Goal: Check status: Check status

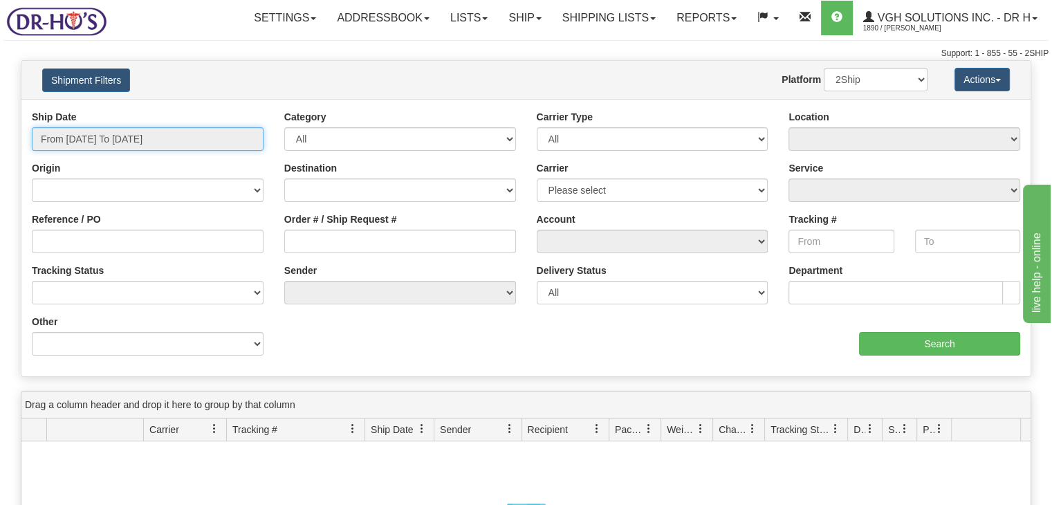
type input "[DATE]"
click at [75, 138] on input "From [DATE] To [DATE]" at bounding box center [148, 139] width 232 height 24
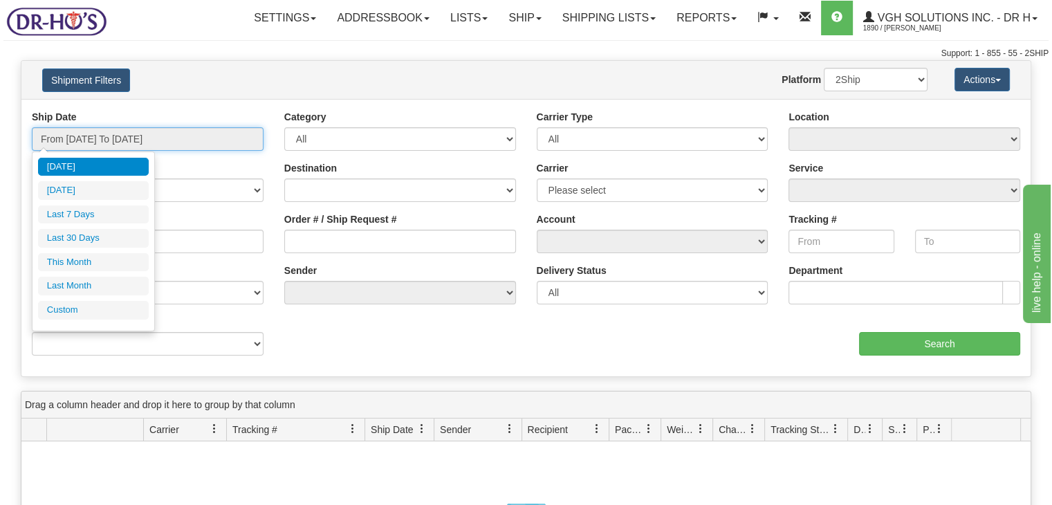
type input "[DATE]"
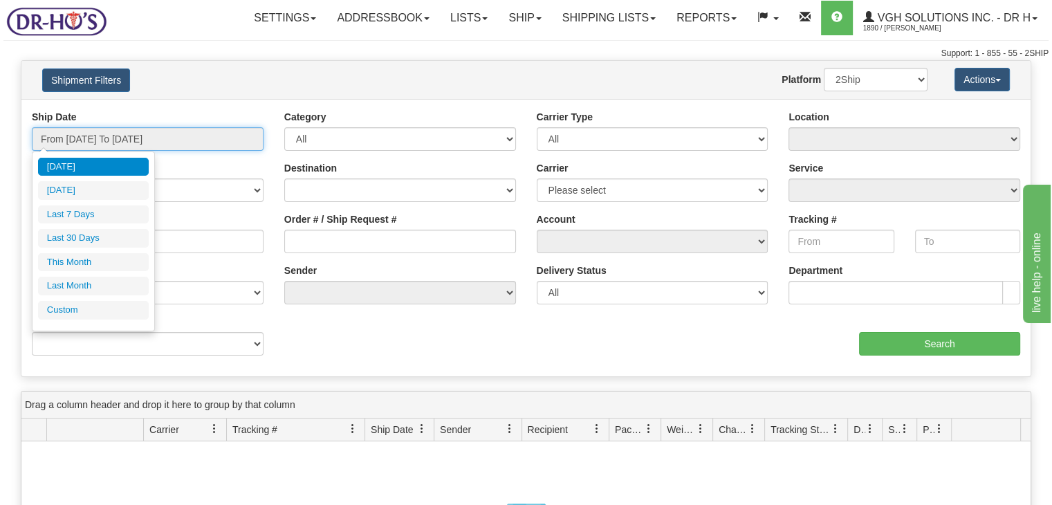
type input "[DATE]"
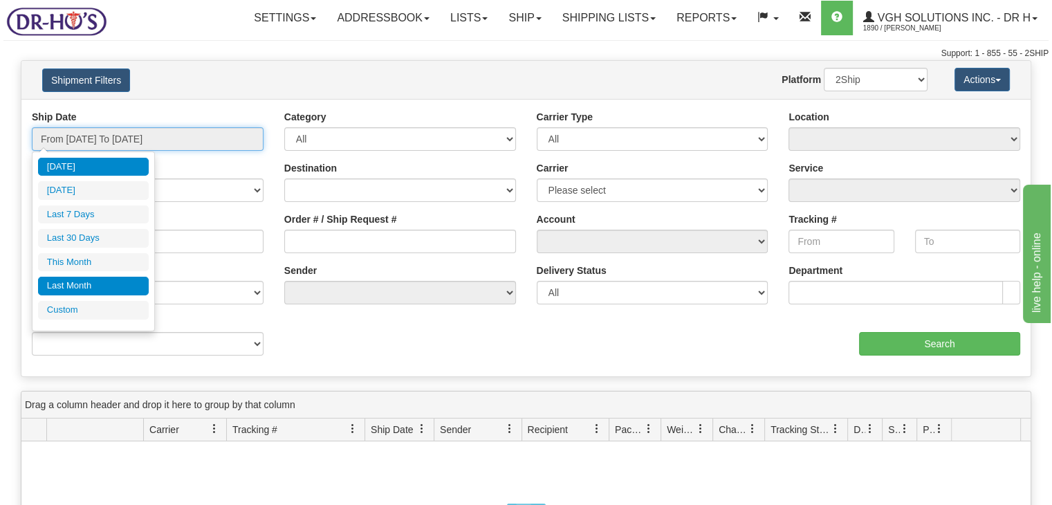
type input "[DATE]"
click at [57, 307] on li "Custom" at bounding box center [93, 310] width 111 height 19
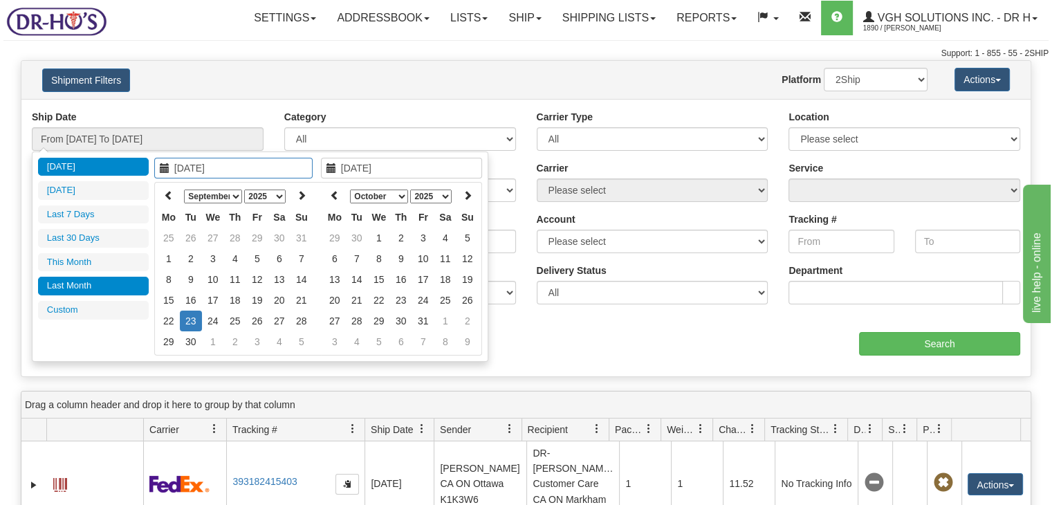
type input "[DATE]"
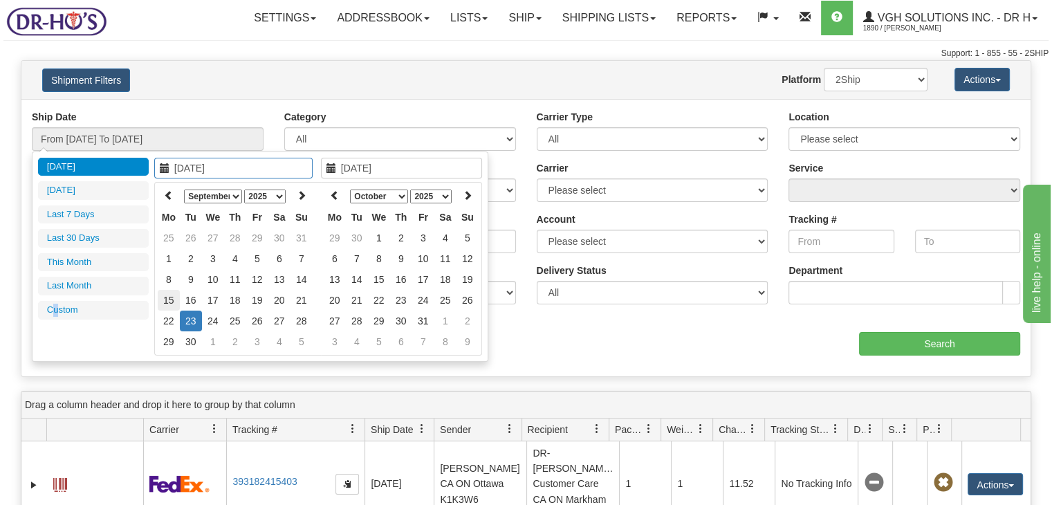
type input "[DATE]"
click at [167, 300] on td "15" at bounding box center [169, 300] width 22 height 21
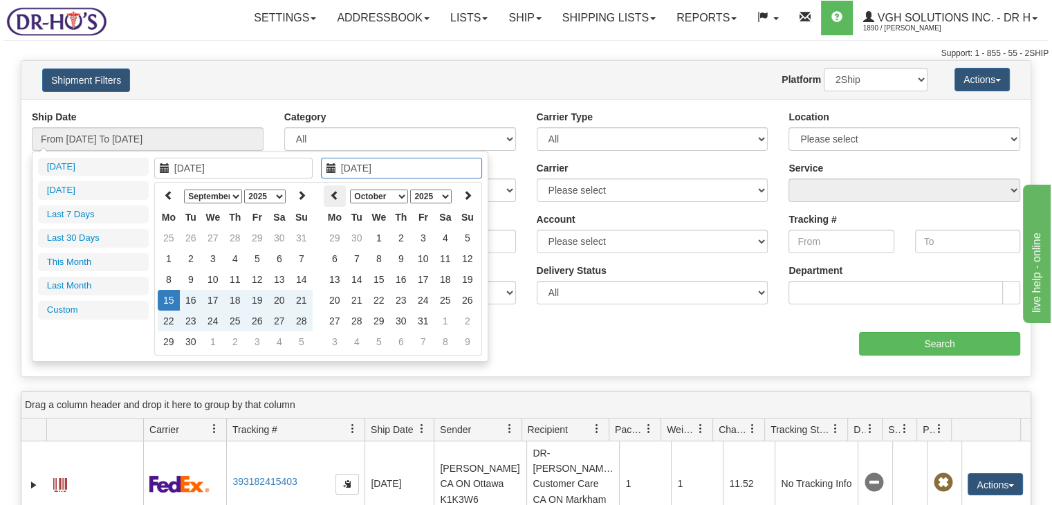
click at [337, 194] on icon at bounding box center [335, 195] width 10 height 10
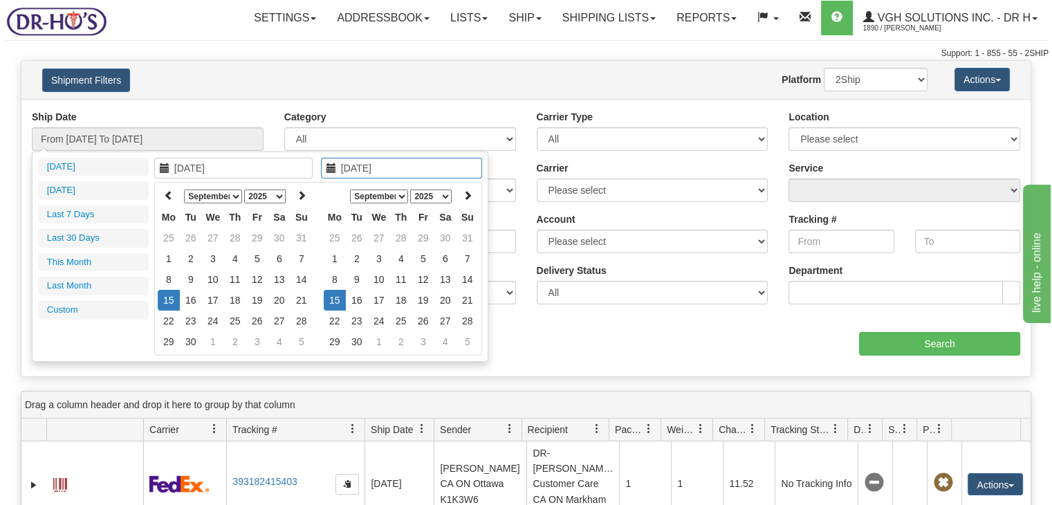
type input "[DATE]"
click at [330, 295] on td "15" at bounding box center [335, 300] width 22 height 21
type input "From [DATE] To [DATE]"
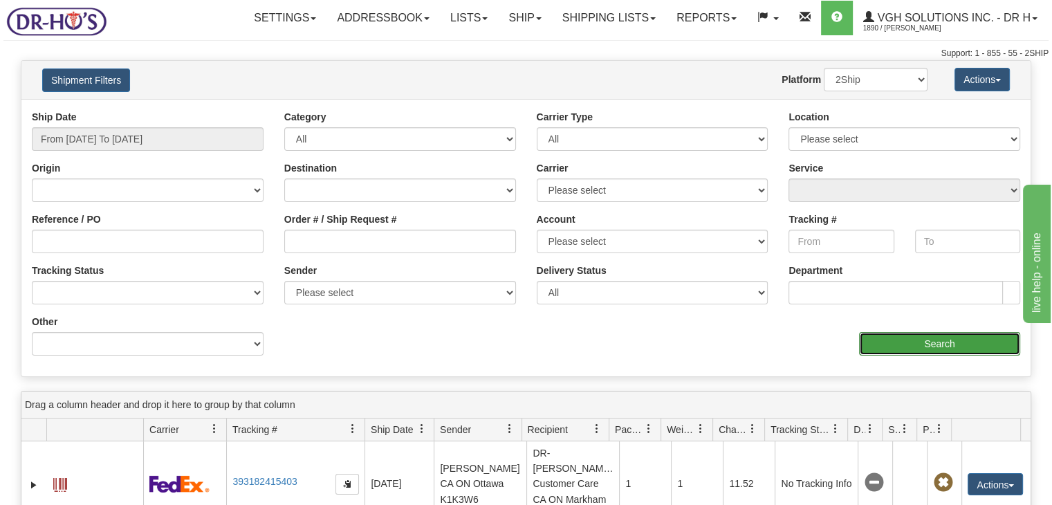
click at [944, 341] on input "Search" at bounding box center [939, 344] width 161 height 24
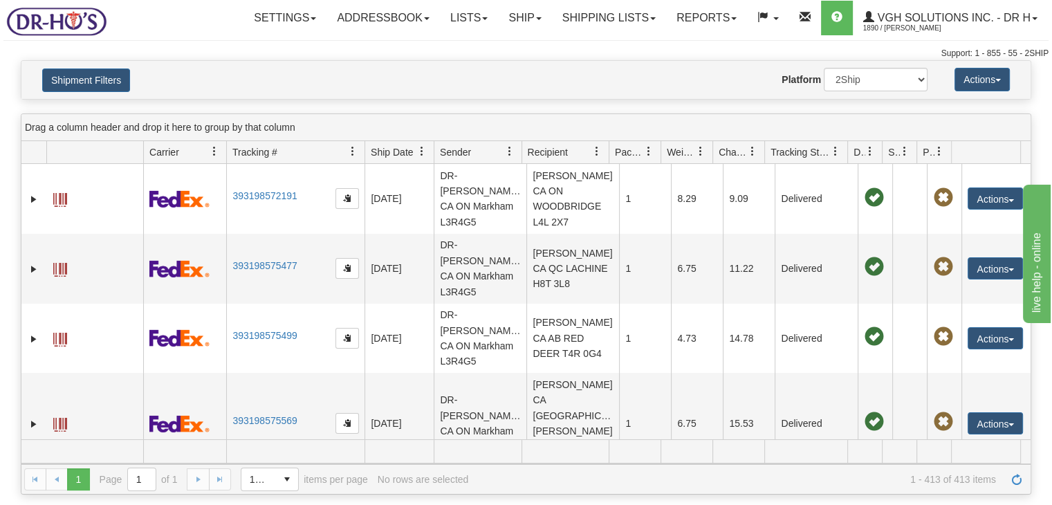
click at [830, 151] on span at bounding box center [835, 151] width 11 height 11
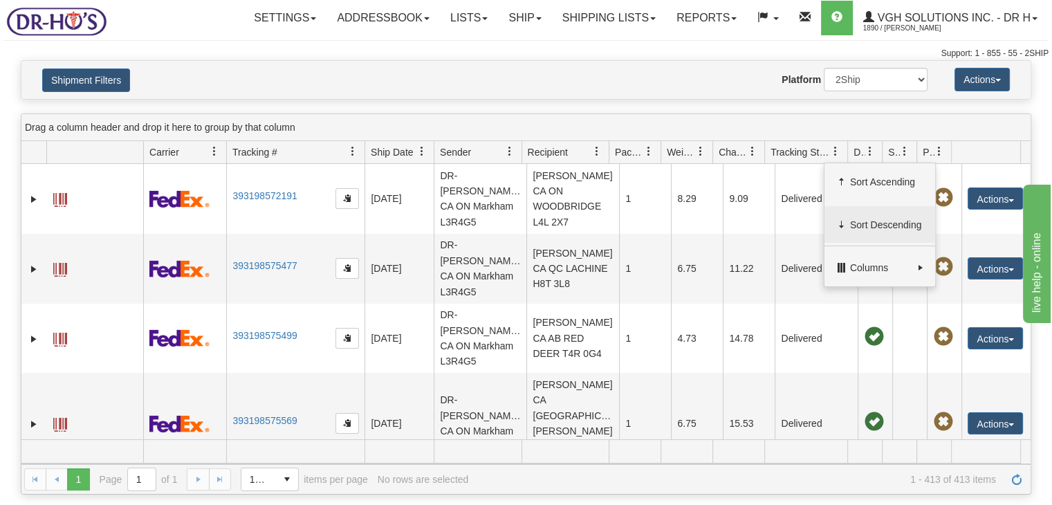
click at [864, 229] on span "Sort Descending" at bounding box center [886, 225] width 73 height 14
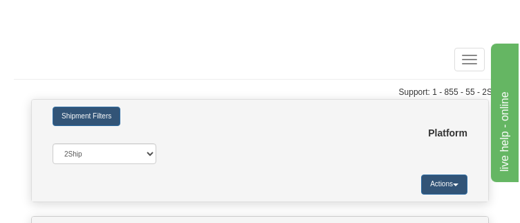
click at [322, 77] on div "Toggle navigation" at bounding box center [265, 59] width 460 height 35
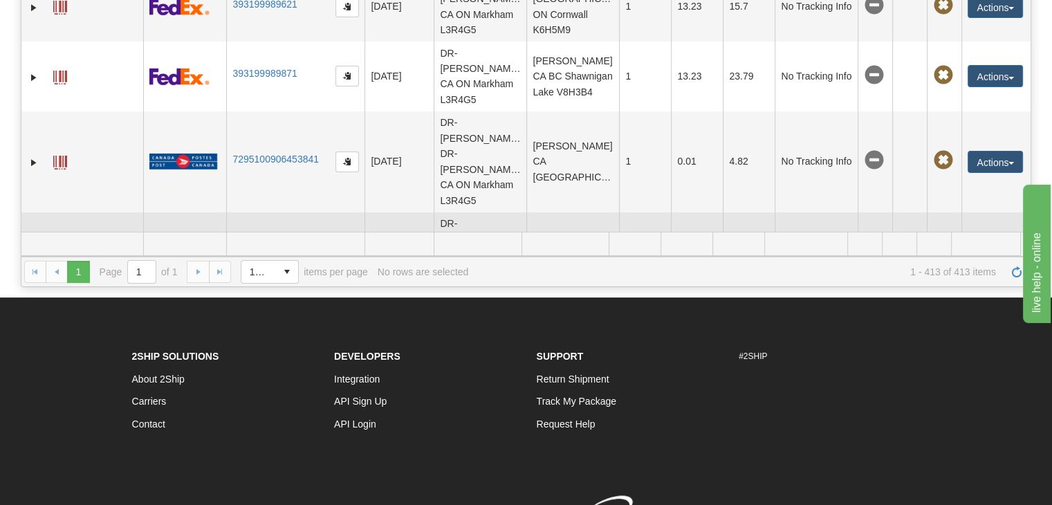
scroll to position [691, 0]
